Goal: Task Accomplishment & Management: Manage account settings

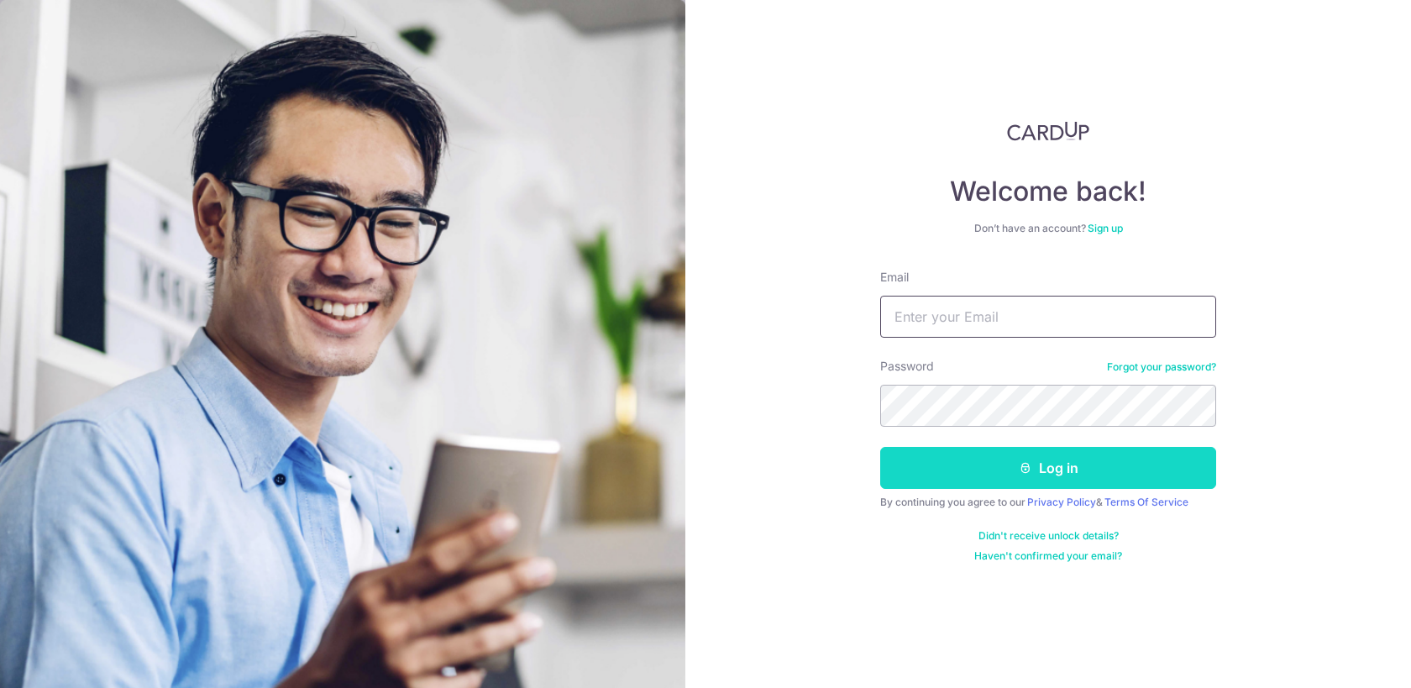
type input "[EMAIL_ADDRESS][DOMAIN_NAME]"
click at [970, 459] on button "Log in" at bounding box center [1048, 468] width 336 height 42
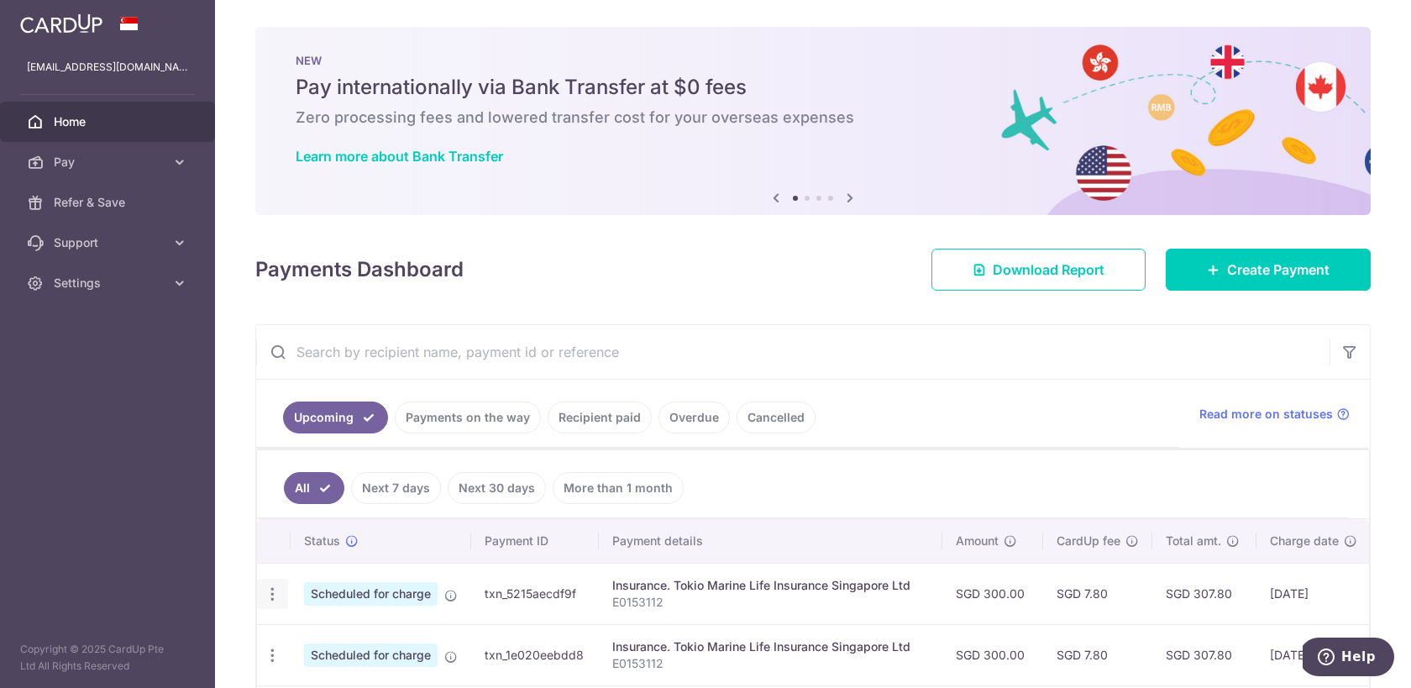
click at [274, 580] on div "Update payment Cancel payment" at bounding box center [272, 594] width 31 height 31
click at [273, 594] on icon "button" at bounding box center [273, 594] width 18 height 18
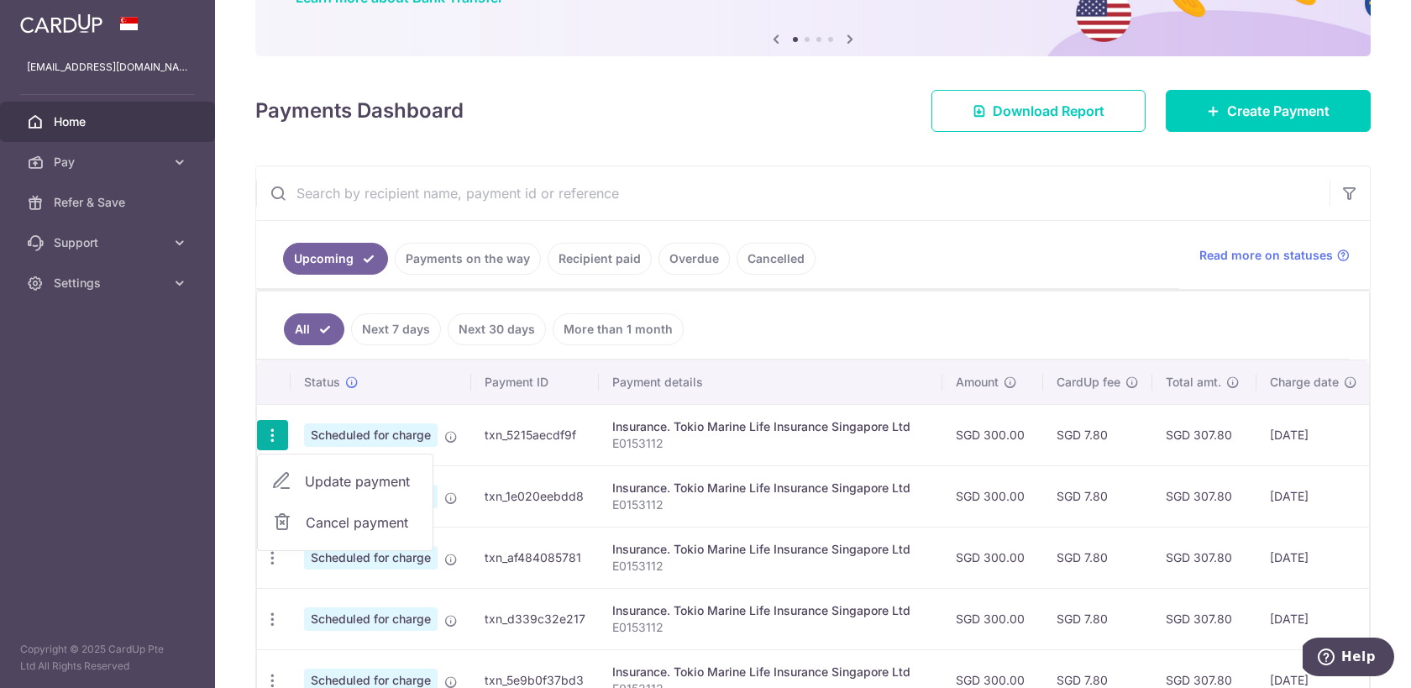
scroll to position [256, 0]
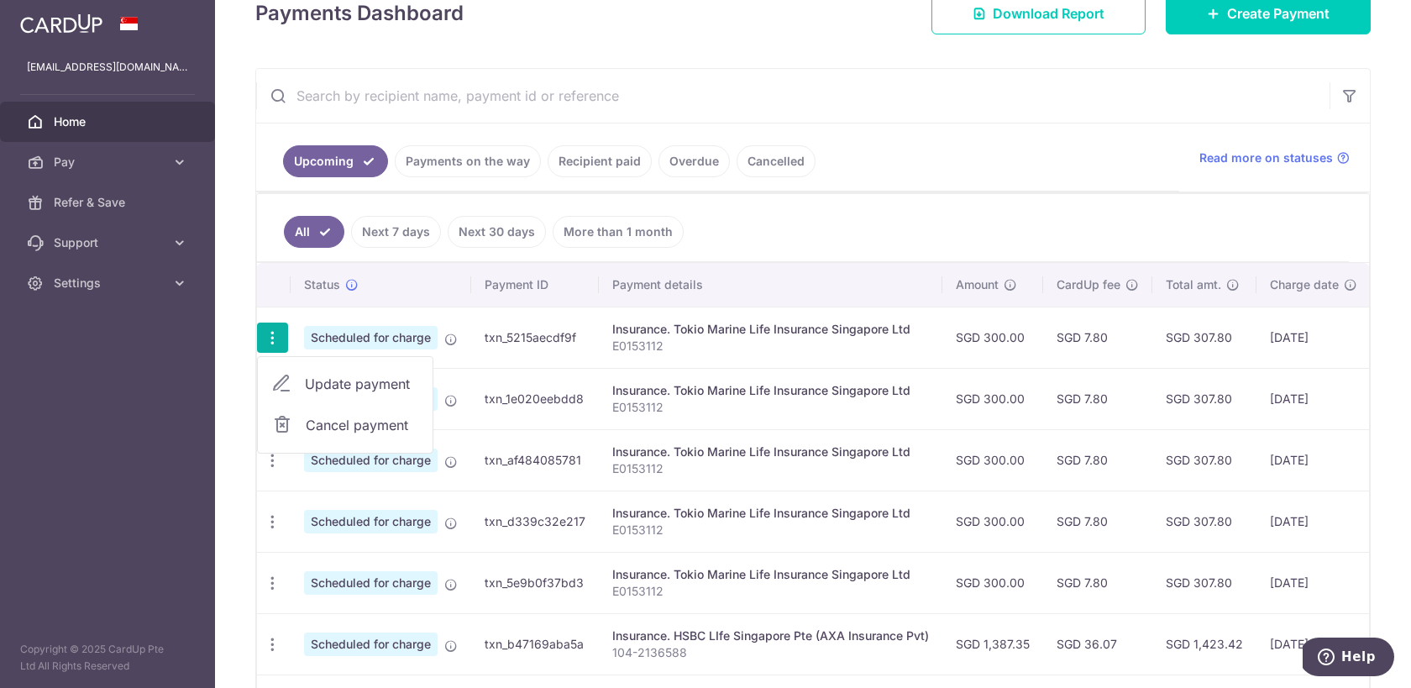
click at [375, 386] on span "Update payment" at bounding box center [362, 384] width 114 height 20
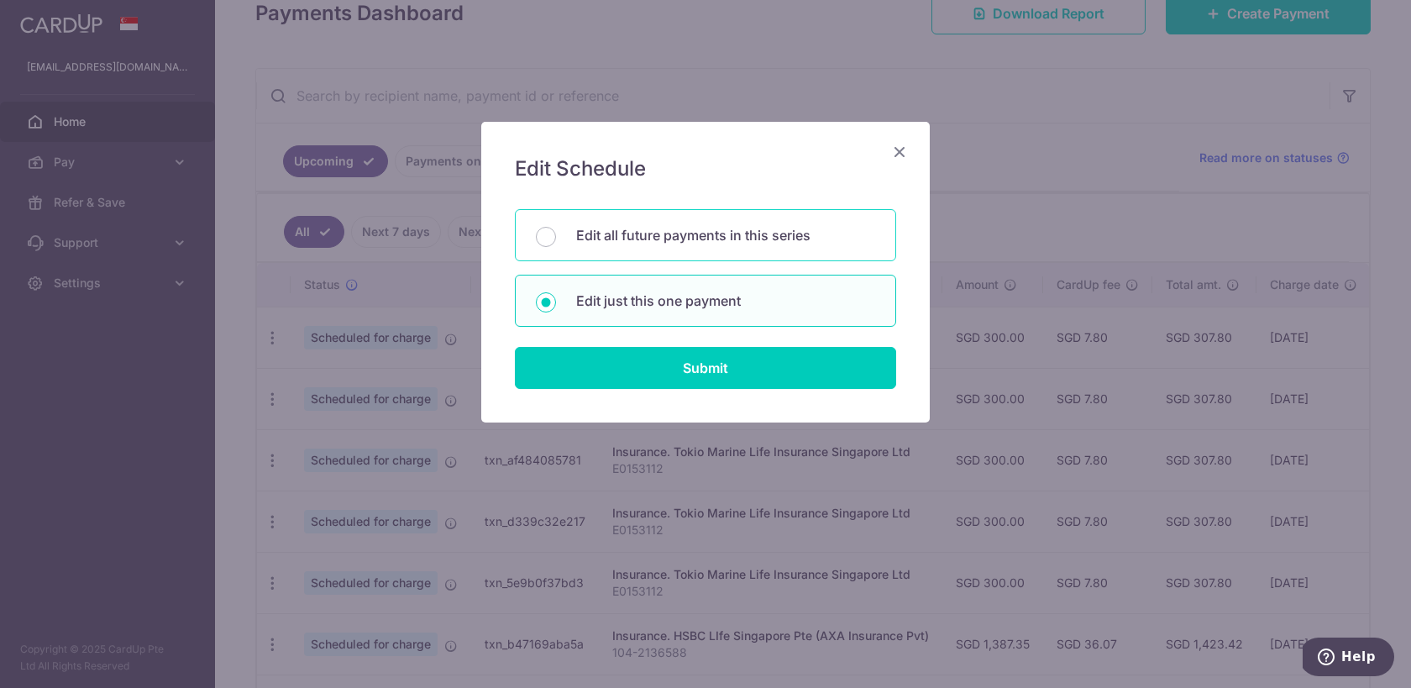
click at [748, 244] on p "Edit all future payments in this series" at bounding box center [725, 235] width 299 height 20
click at [556, 244] on input "Edit all future payments in this series" at bounding box center [546, 237] width 20 height 20
radio input "true"
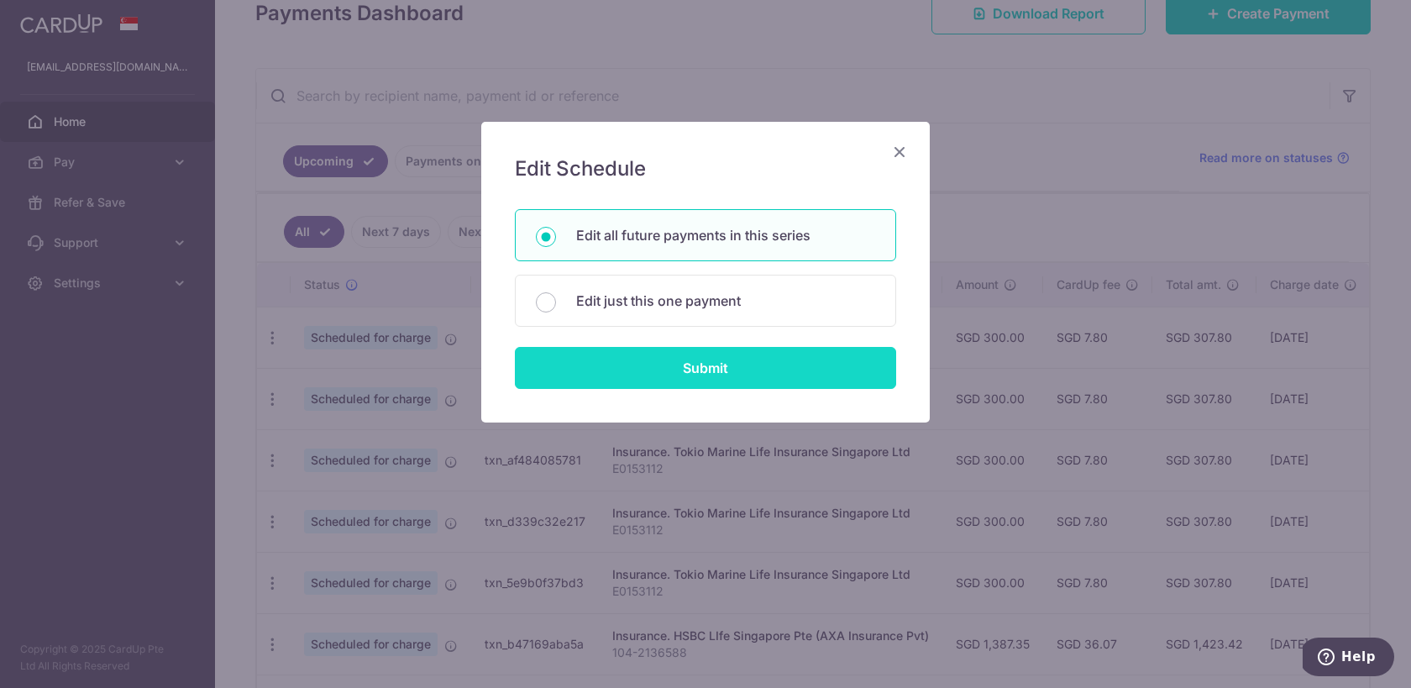
click at [736, 357] on input "Submit" at bounding box center [705, 368] width 381 height 42
radio input "true"
type input "300.00"
type input "E0153112"
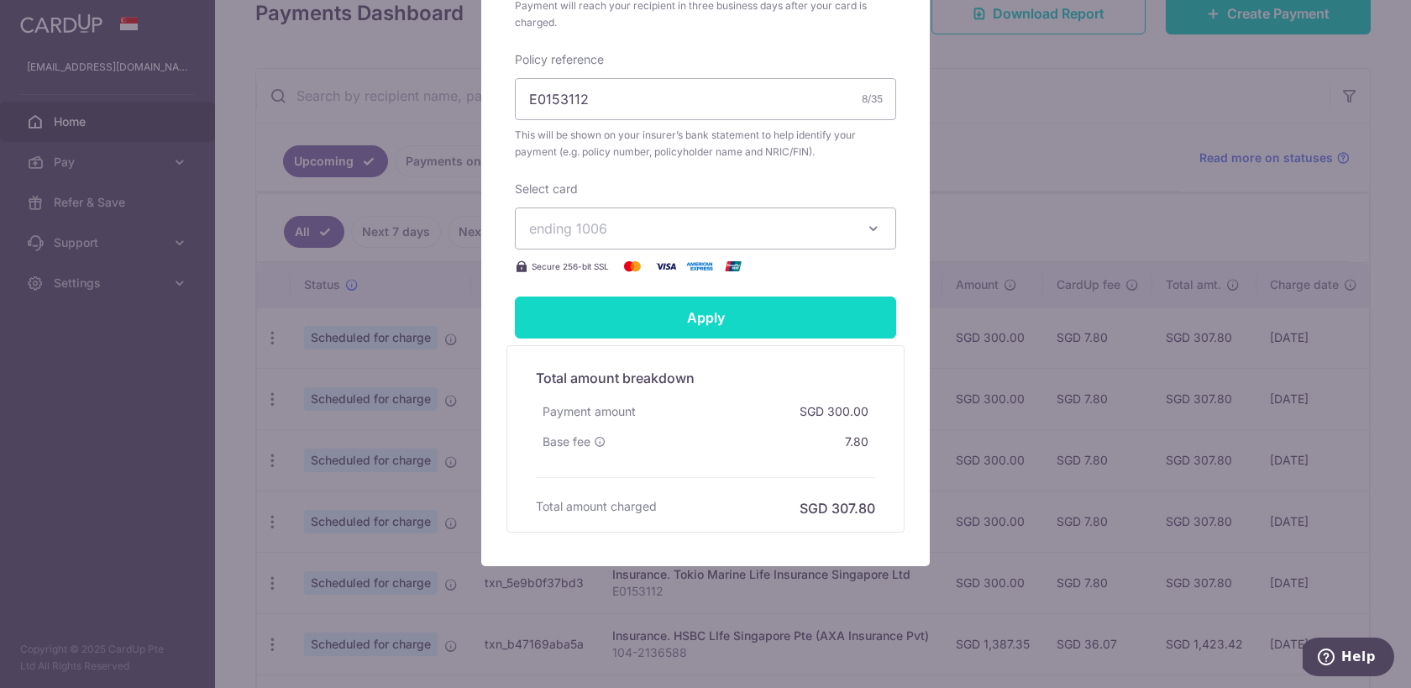
scroll to position [0, 0]
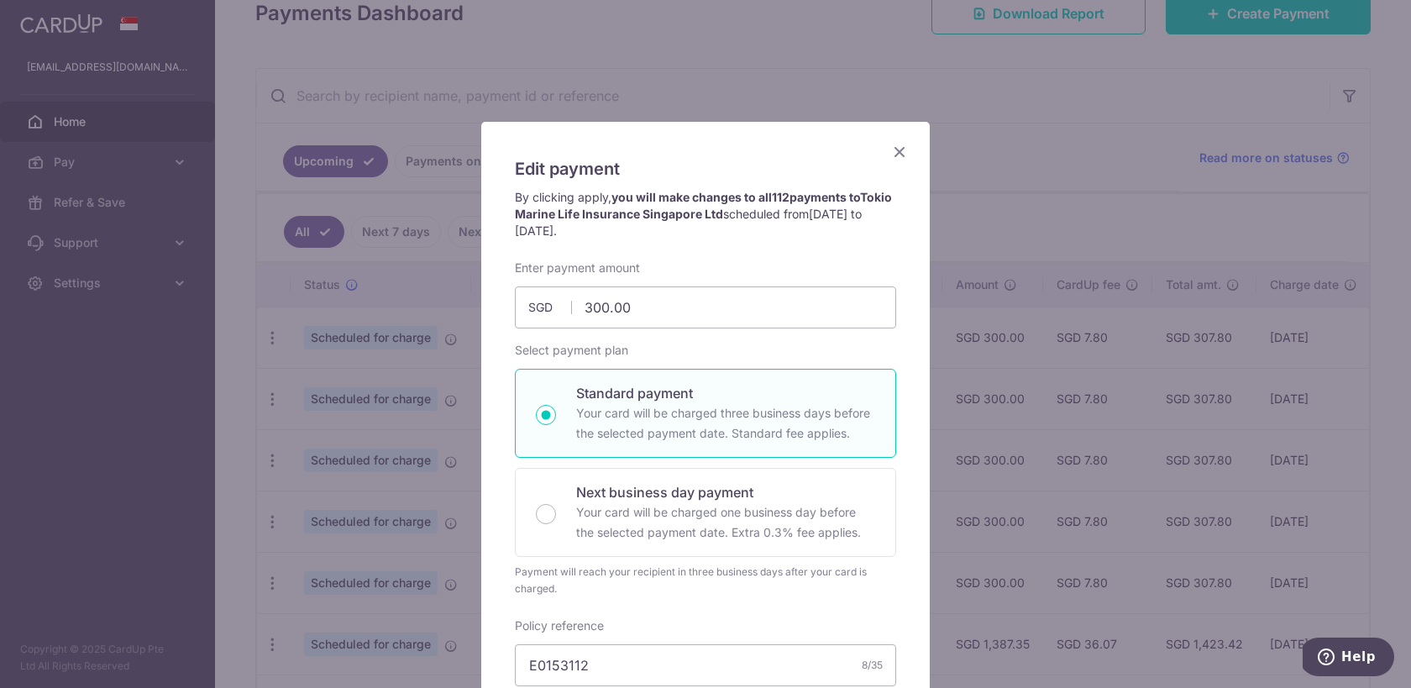
click at [900, 149] on icon "Close" at bounding box center [900, 151] width 20 height 21
